Goal: Task Accomplishment & Management: Complete application form

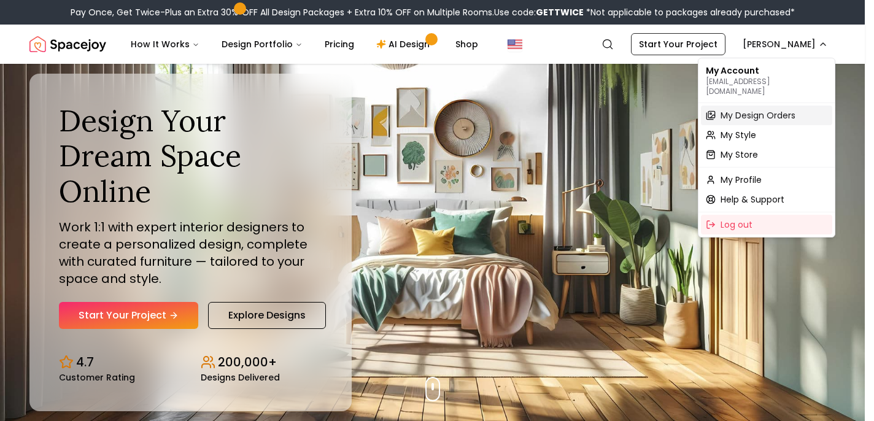
click at [752, 109] on span "My Design Orders" at bounding box center [757, 115] width 75 height 12
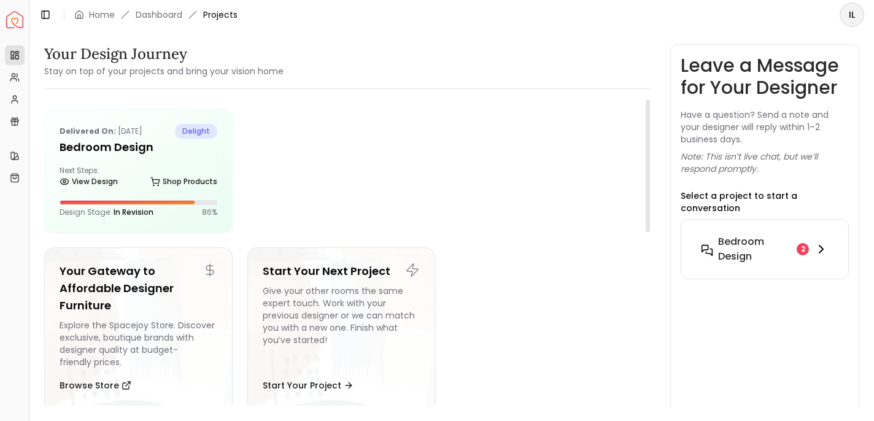
click at [719, 248] on h6 "Bedroom design" at bounding box center [755, 248] width 74 height 29
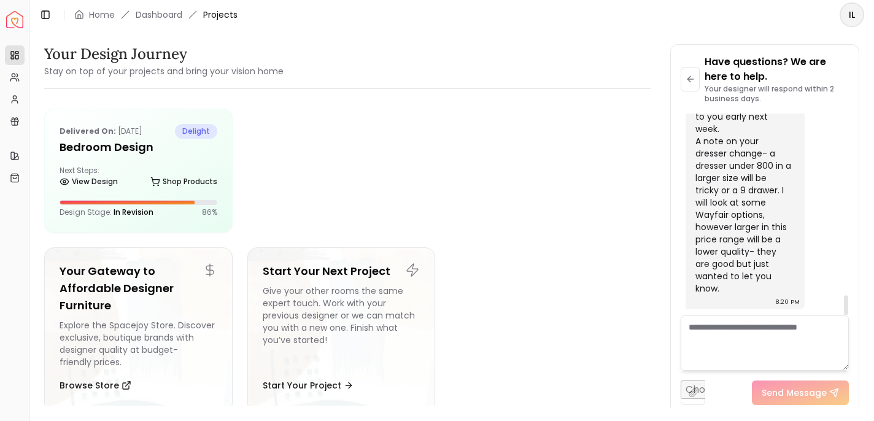
scroll to position [1882, 0]
click at [750, 334] on textarea at bounding box center [764, 342] width 168 height 55
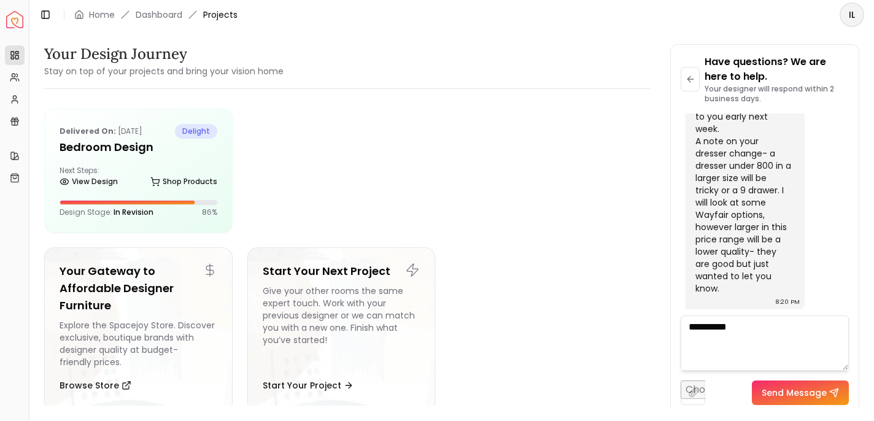
type textarea "**********"
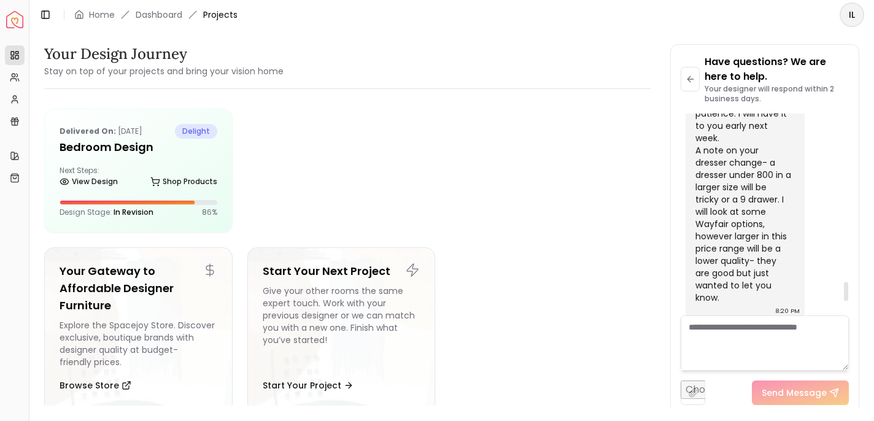
scroll to position [1948, 0]
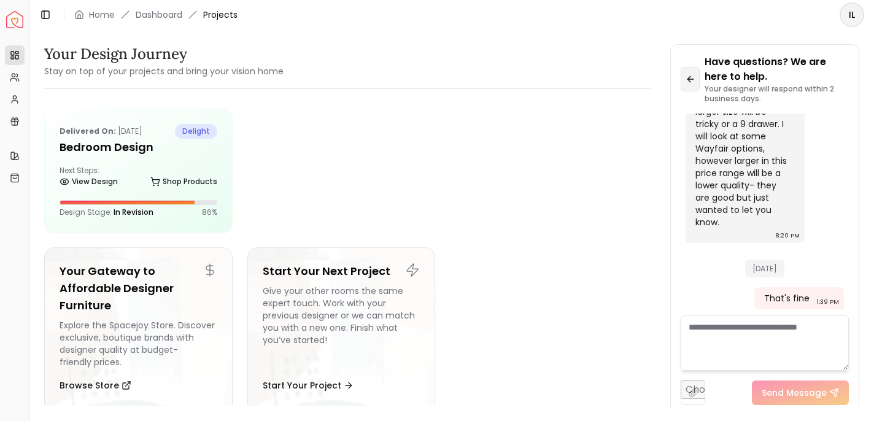
click at [694, 83] on button at bounding box center [689, 79] width 19 height 25
